Goal: Check status

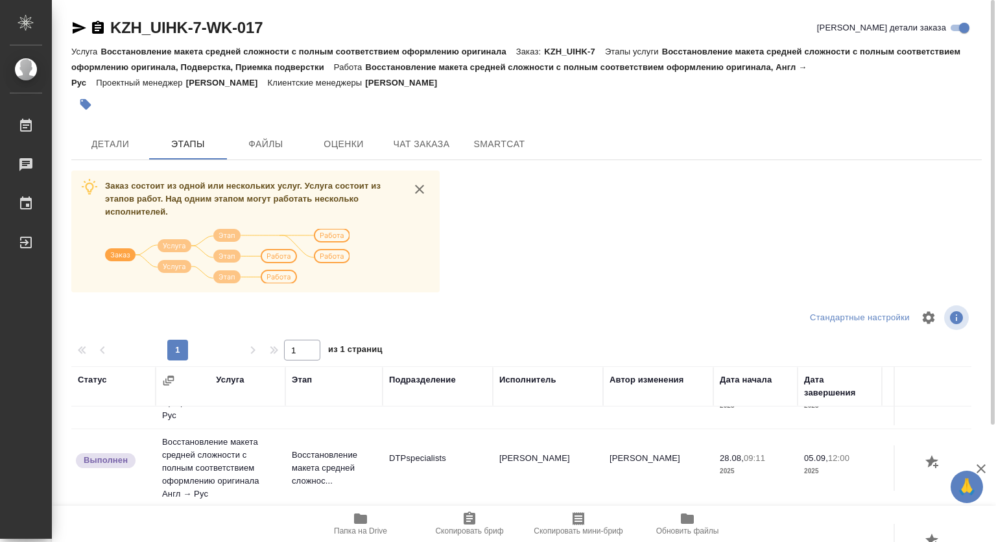
scroll to position [3, 0]
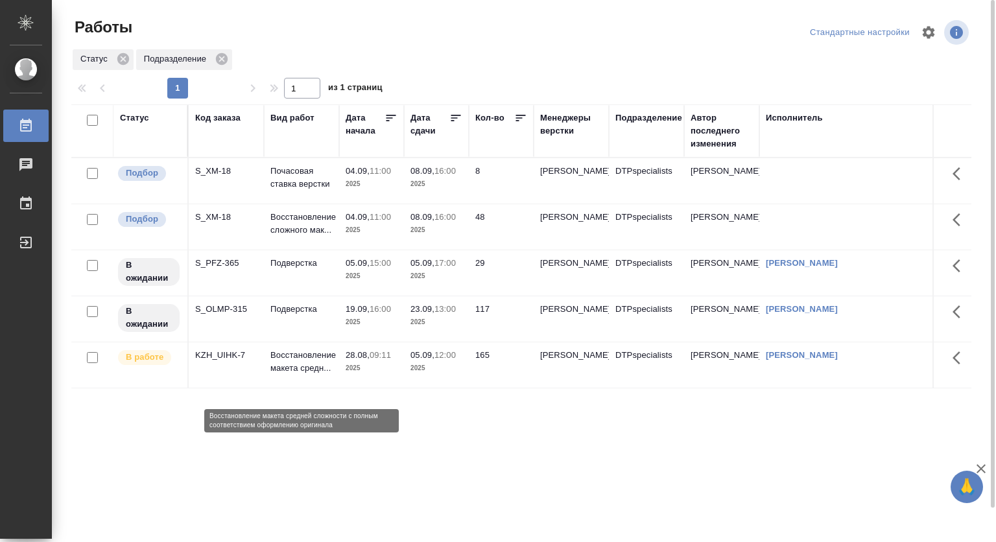
click at [289, 373] on p "Восстановление макета средн..." at bounding box center [301, 362] width 62 height 26
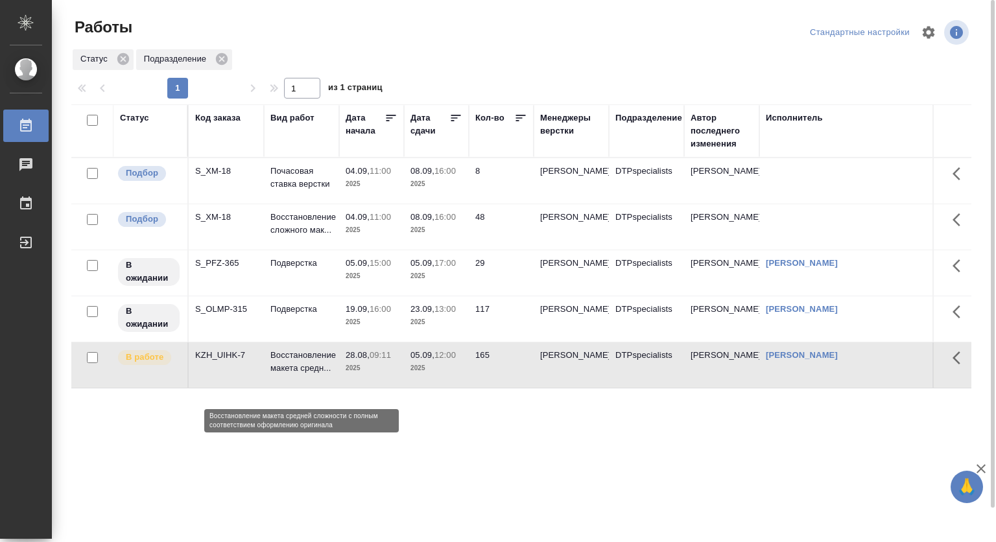
click at [289, 373] on p "Восстановление макета средн..." at bounding box center [301, 362] width 62 height 26
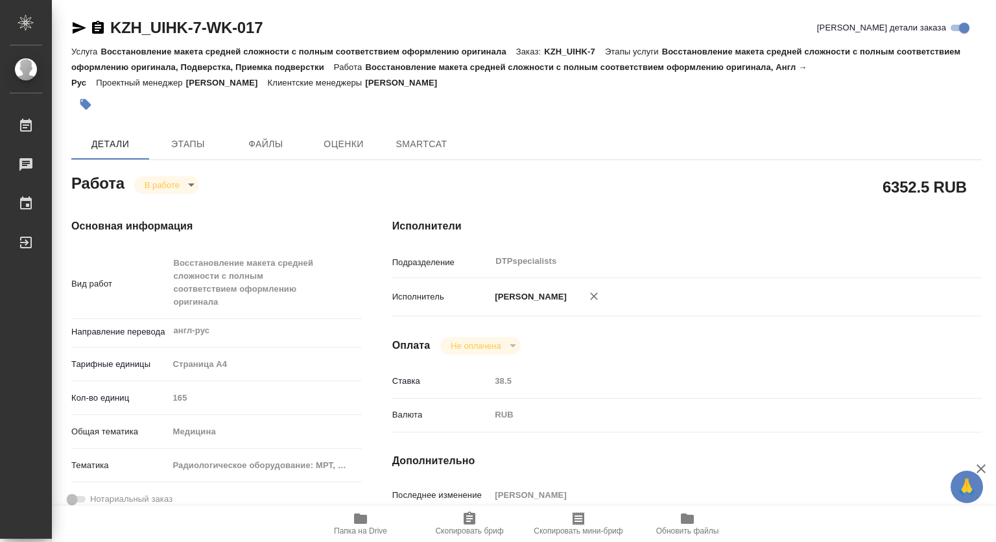
type textarea "x"
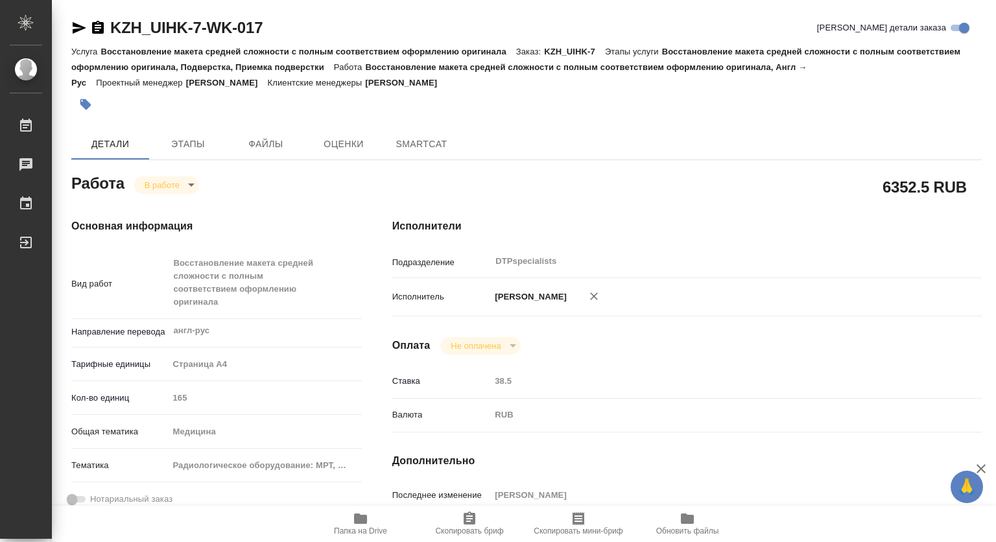
click at [153, 182] on body "🙏 .cls-1 fill:#fff; AWATERA Kovtun Svetlana Работы Чаты График Выйти KZH_UIHK-7…" at bounding box center [498, 271] width 996 height 542
type textarea "x"
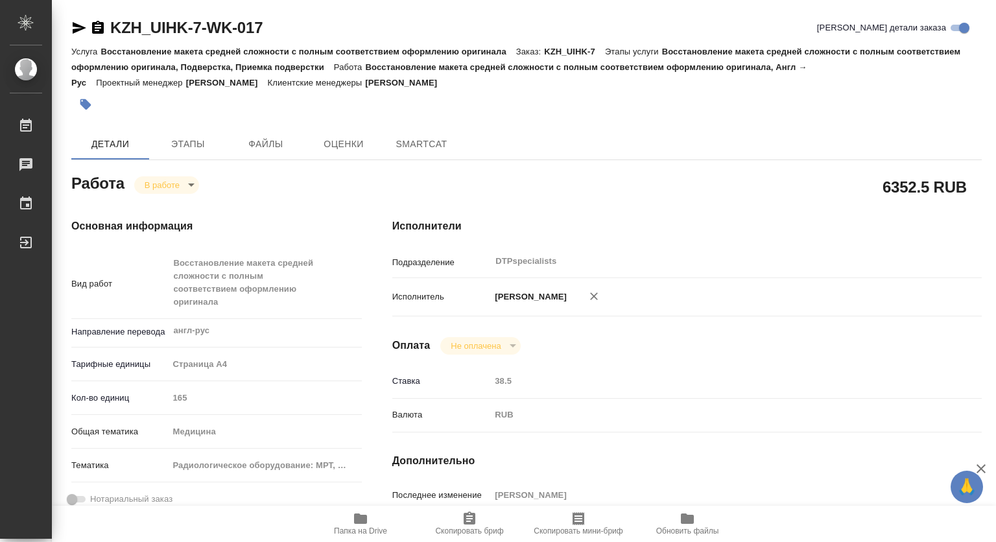
type textarea "x"
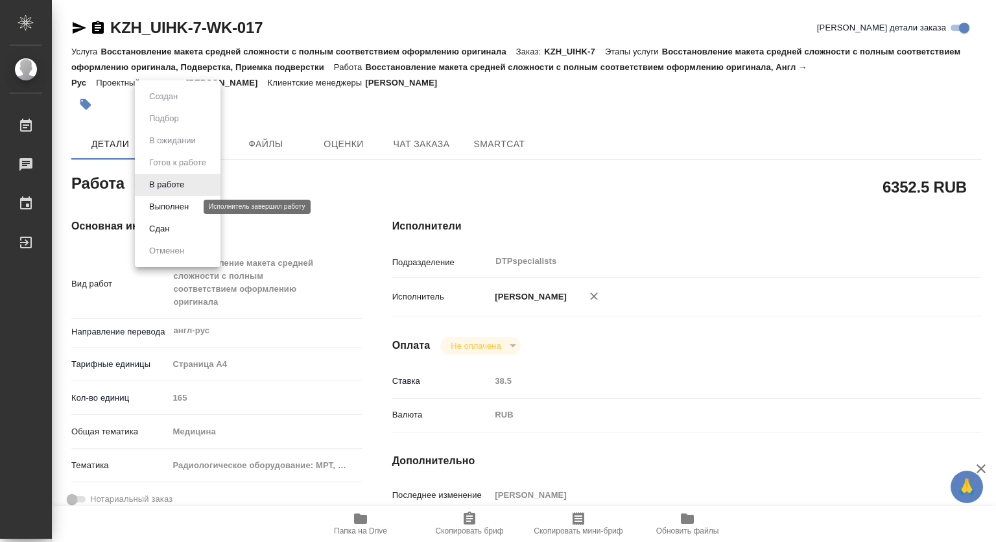
click at [166, 204] on button "Выполнен" at bounding box center [168, 207] width 47 height 14
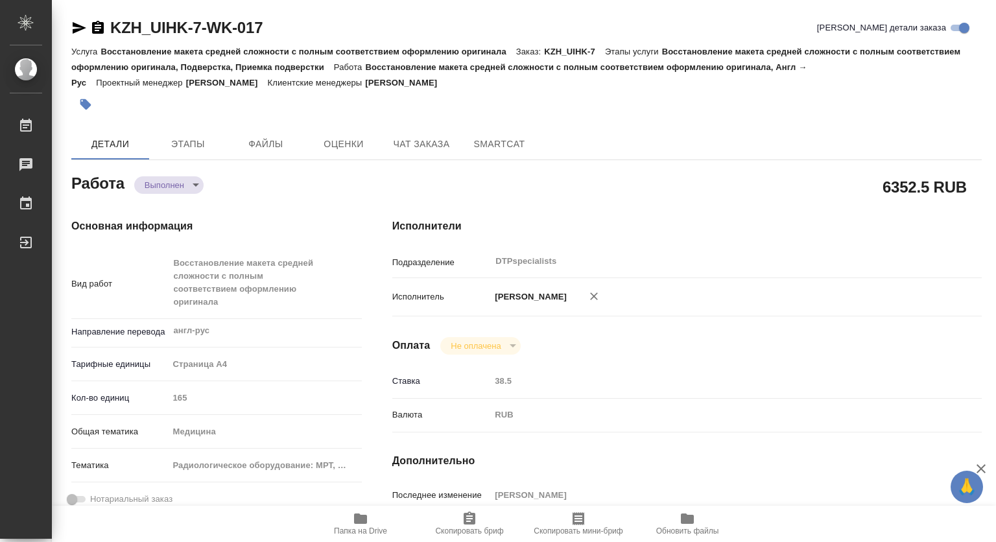
type textarea "x"
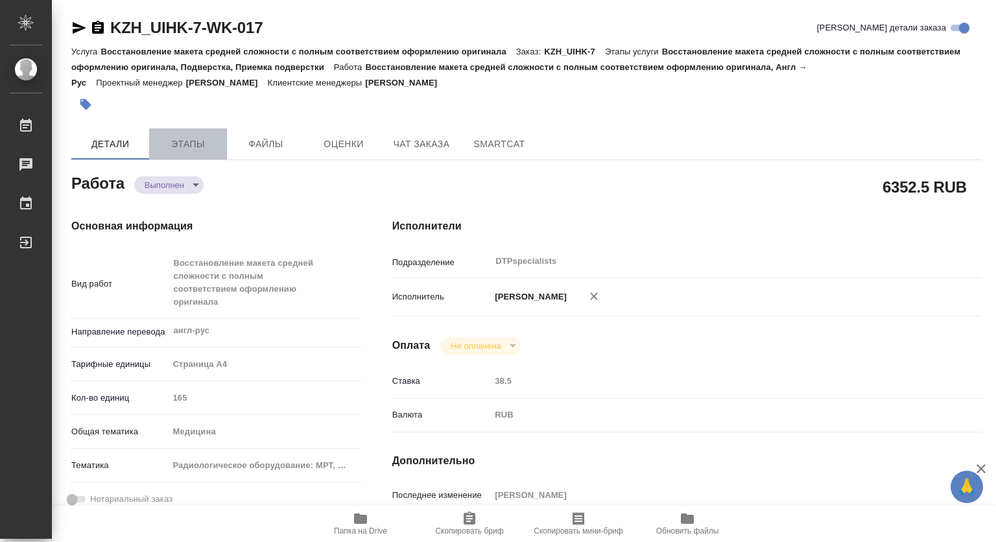
click at [201, 145] on span "Этапы" at bounding box center [188, 144] width 62 height 16
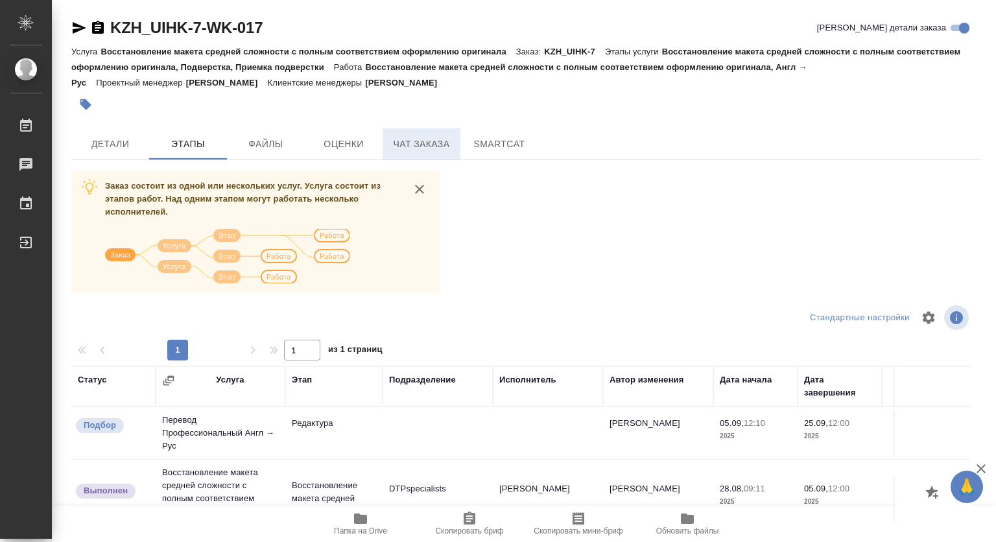
click at [410, 136] on span "Чат заказа" at bounding box center [421, 144] width 62 height 16
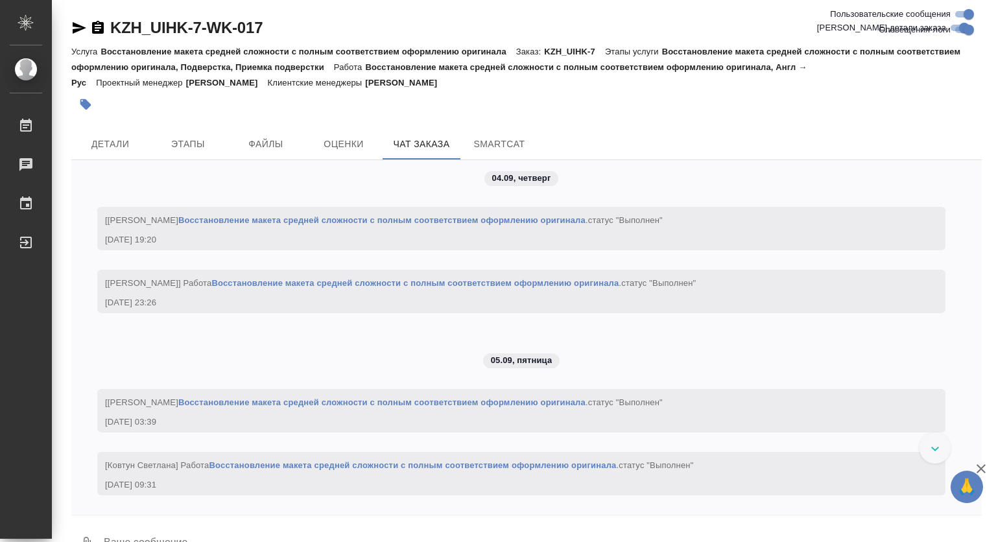
scroll to position [13081, 0]
